Goal: Task Accomplishment & Management: Manage account settings

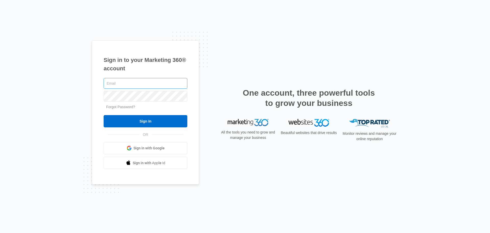
click at [137, 87] on input "text" at bounding box center [146, 83] width 84 height 11
type input "[EMAIL_ADDRESS][DOMAIN_NAME]"
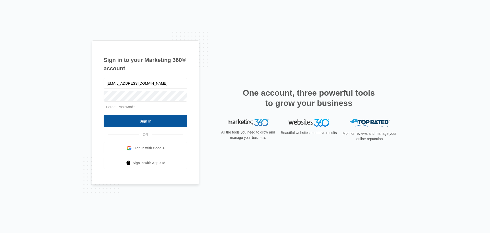
click at [145, 119] on input "Sign In" at bounding box center [146, 121] width 84 height 12
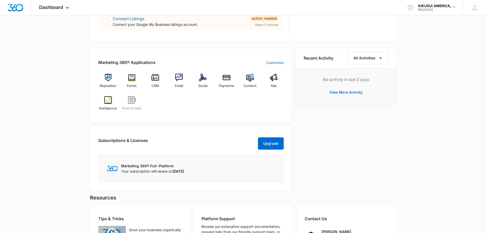
scroll to position [285, 0]
click at [271, 85] on span "Ads" at bounding box center [274, 85] width 6 height 5
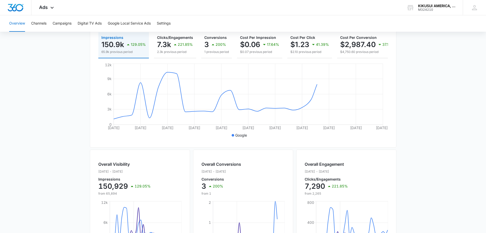
scroll to position [70, 0]
click at [60, 27] on button "Campaigns" at bounding box center [62, 23] width 19 height 16
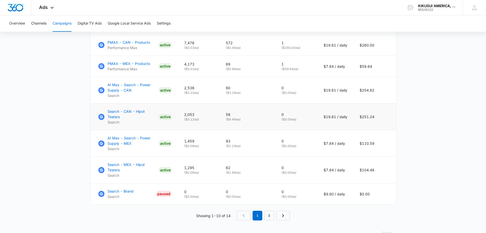
scroll to position [326, 0]
click at [135, 161] on p "Search - MEX - Hipot Testers" at bounding box center [131, 166] width 49 height 11
click at [130, 100] on td "AI Max - Search - Power Supply - CAN Search ACTIVE" at bounding box center [134, 90] width 88 height 27
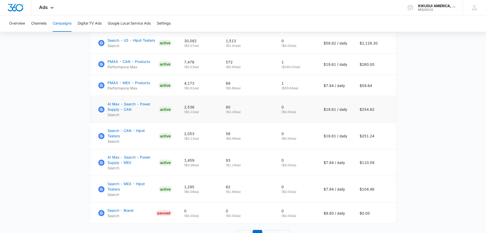
scroll to position [306, 0]
click at [129, 102] on p "AI Max - Search - Power Supply - CAN" at bounding box center [131, 106] width 49 height 11
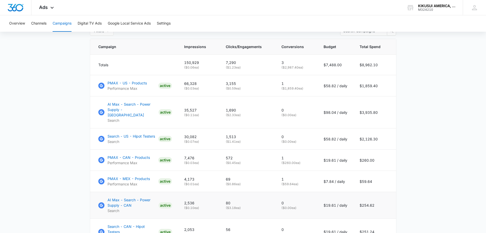
scroll to position [210, 0]
click at [119, 111] on p "AI Max - Search - Power Supply - [GEOGRAPHIC_DATA]" at bounding box center [131, 110] width 49 height 16
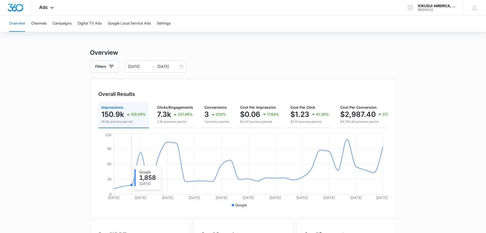
scroll to position [0, 0]
click at [43, 10] on div "Ads Apps Reputation Forms CRM Email Social Payments POS Content Ads Intelligenc…" at bounding box center [46, 7] width 31 height 15
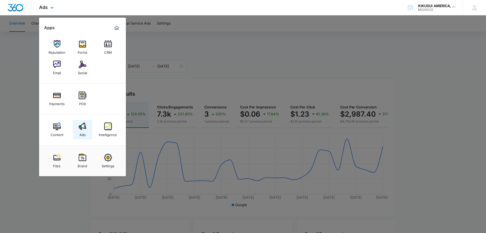
click at [86, 137] on link "Ads" at bounding box center [82, 129] width 19 height 19
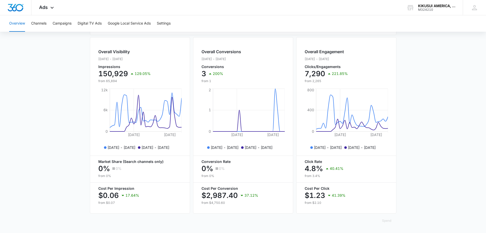
scroll to position [186, 0]
click at [13, 7] on img "Dashboard" at bounding box center [15, 8] width 16 height 8
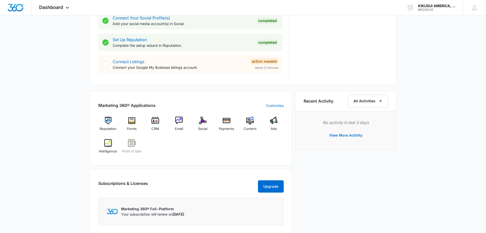
scroll to position [244, 0]
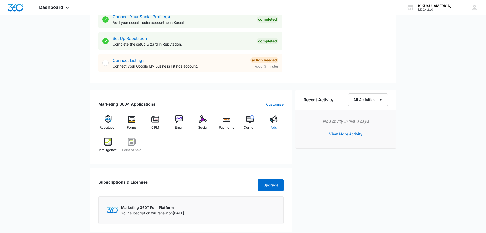
click at [273, 124] on div "Ads" at bounding box center [274, 124] width 20 height 18
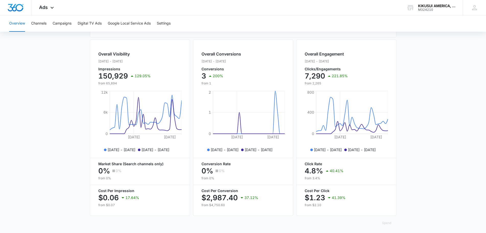
scroll to position [186, 0]
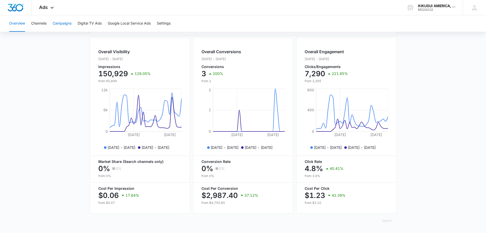
click at [66, 23] on button "Campaigns" at bounding box center [62, 23] width 19 height 16
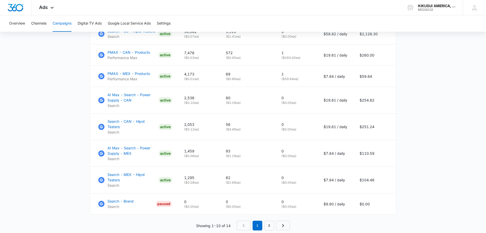
scroll to position [326, 0]
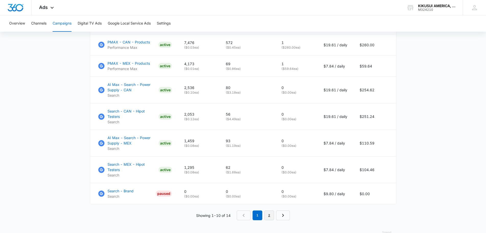
click at [271, 210] on link "2" at bounding box center [269, 215] width 10 height 10
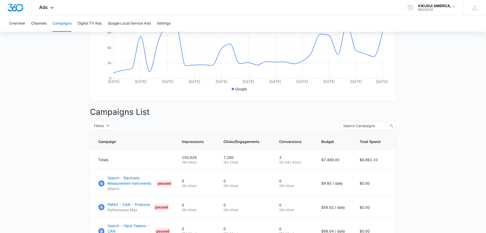
scroll to position [199, 0]
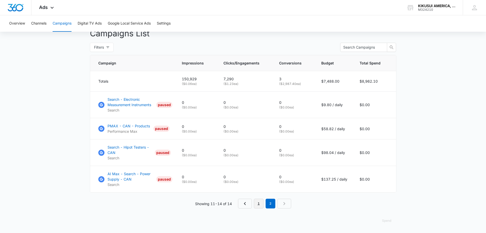
click at [257, 202] on link "1" at bounding box center [259, 203] width 10 height 10
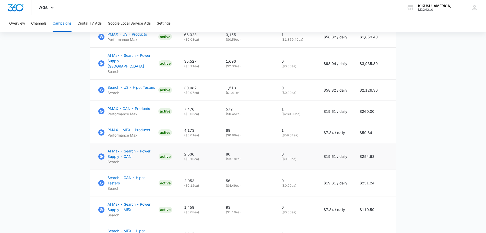
scroll to position [261, 0]
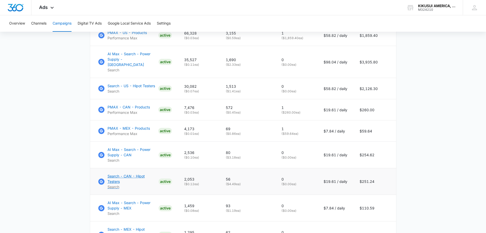
click at [140, 184] on p "Search" at bounding box center [131, 186] width 49 height 5
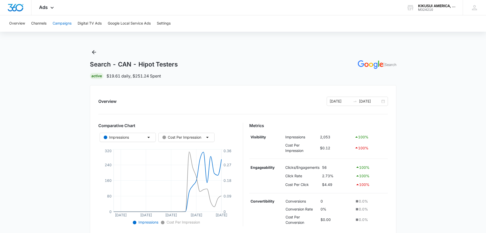
click at [63, 24] on button "Campaigns" at bounding box center [62, 23] width 19 height 16
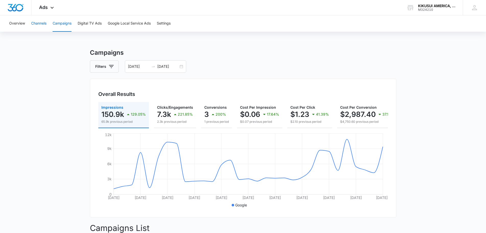
click at [42, 23] on button "Channels" at bounding box center [38, 23] width 15 height 16
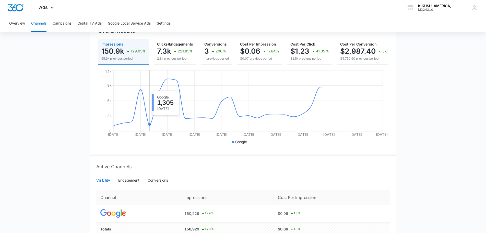
scroll to position [95, 0]
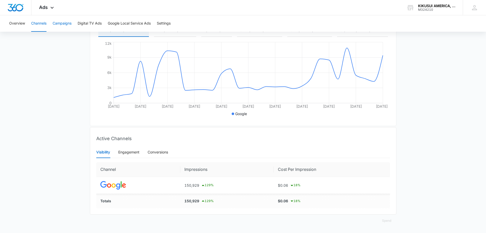
click at [68, 26] on button "Campaigns" at bounding box center [62, 23] width 19 height 16
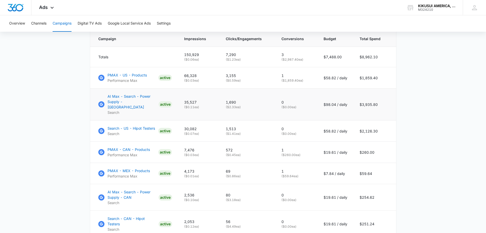
scroll to position [219, 0]
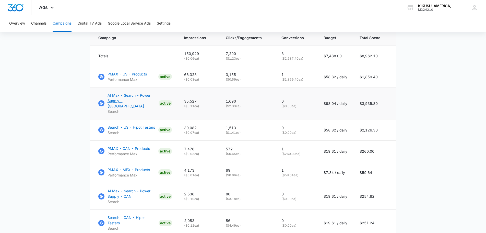
click at [127, 101] on p "AI Max - Search - Power Supply - [GEOGRAPHIC_DATA]" at bounding box center [131, 100] width 49 height 16
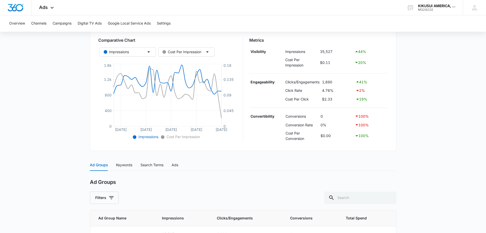
scroll to position [124, 0]
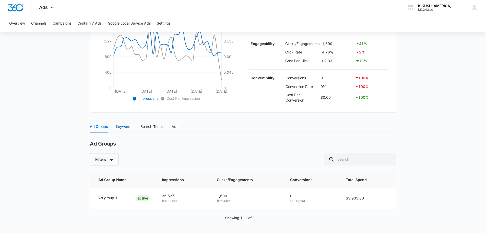
click at [123, 128] on div "Keywords" at bounding box center [124, 127] width 16 height 6
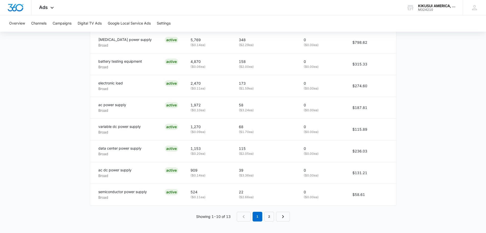
scroll to position [324, 0]
click at [267, 215] on link "2" at bounding box center [269, 216] width 10 height 10
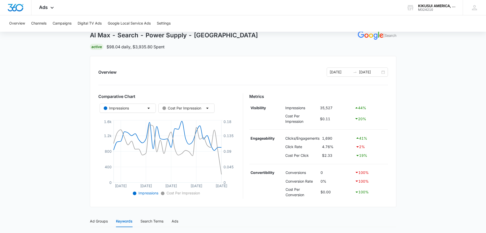
scroll to position [0, 0]
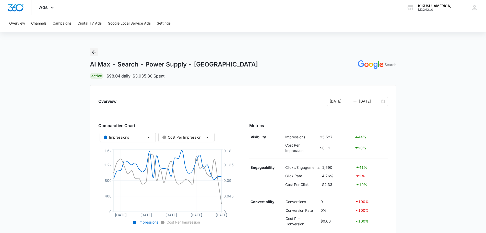
click at [93, 53] on icon "Back" at bounding box center [94, 52] width 6 height 6
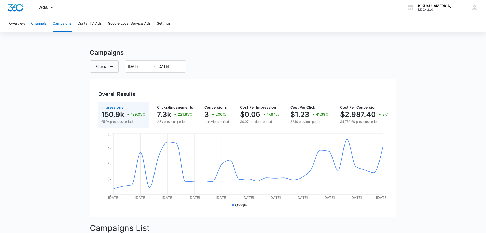
click at [39, 23] on button "Channels" at bounding box center [38, 23] width 15 height 16
click at [18, 10] on img "Dashboard" at bounding box center [15, 8] width 16 height 8
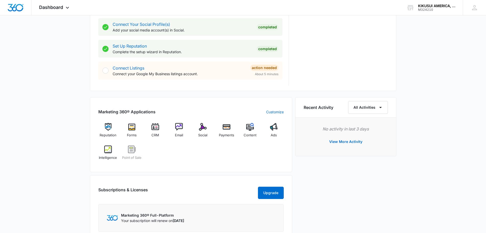
scroll to position [236, 0]
click at [174, 131] on div "Email" at bounding box center [179, 132] width 20 height 18
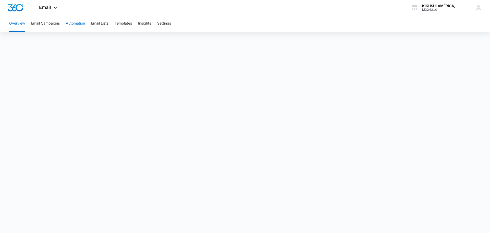
click at [77, 23] on button "Automation" at bounding box center [75, 23] width 19 height 16
